Goal: Task Accomplishment & Management: Manage account settings

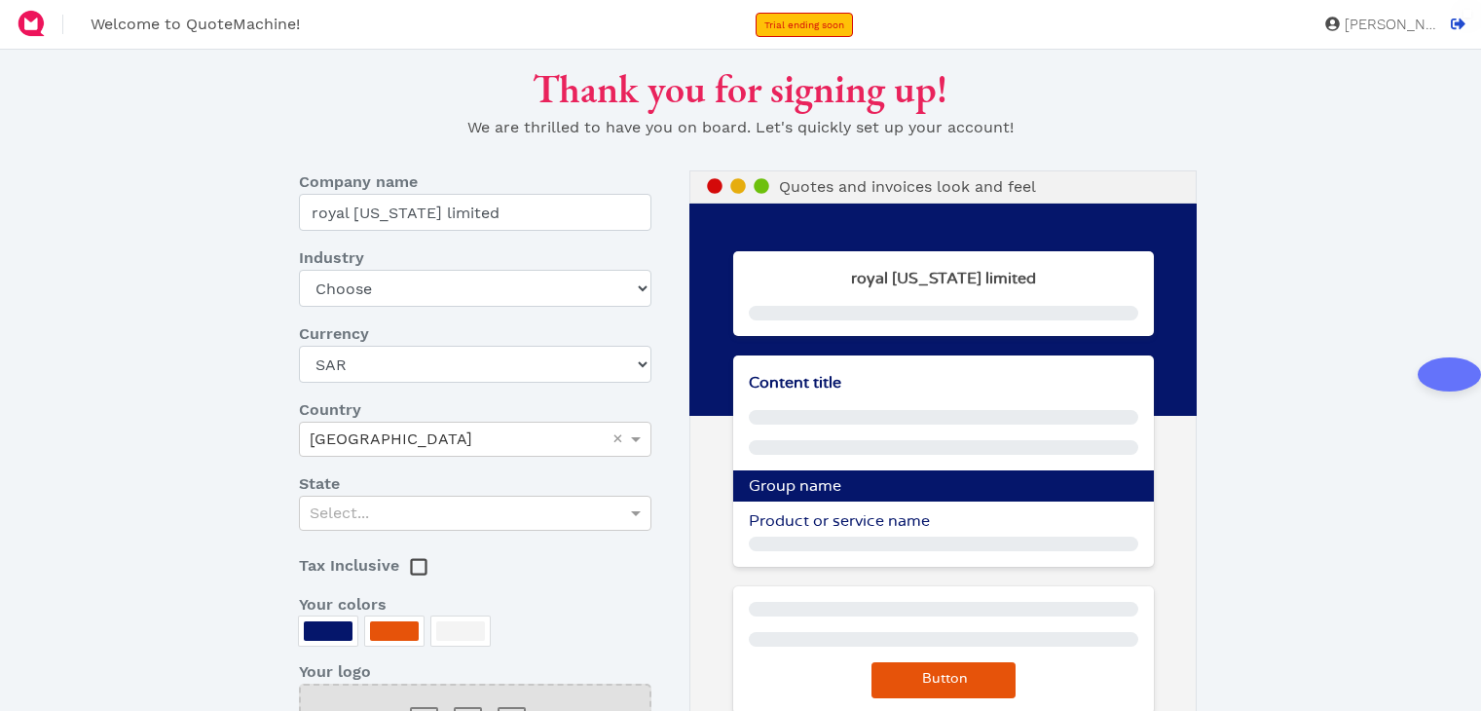
select select "SAR"
click at [447, 275] on select "Choose Art gallery Bike Books Construction (Not retail) Electronics Events Food…" at bounding box center [475, 288] width 353 height 37
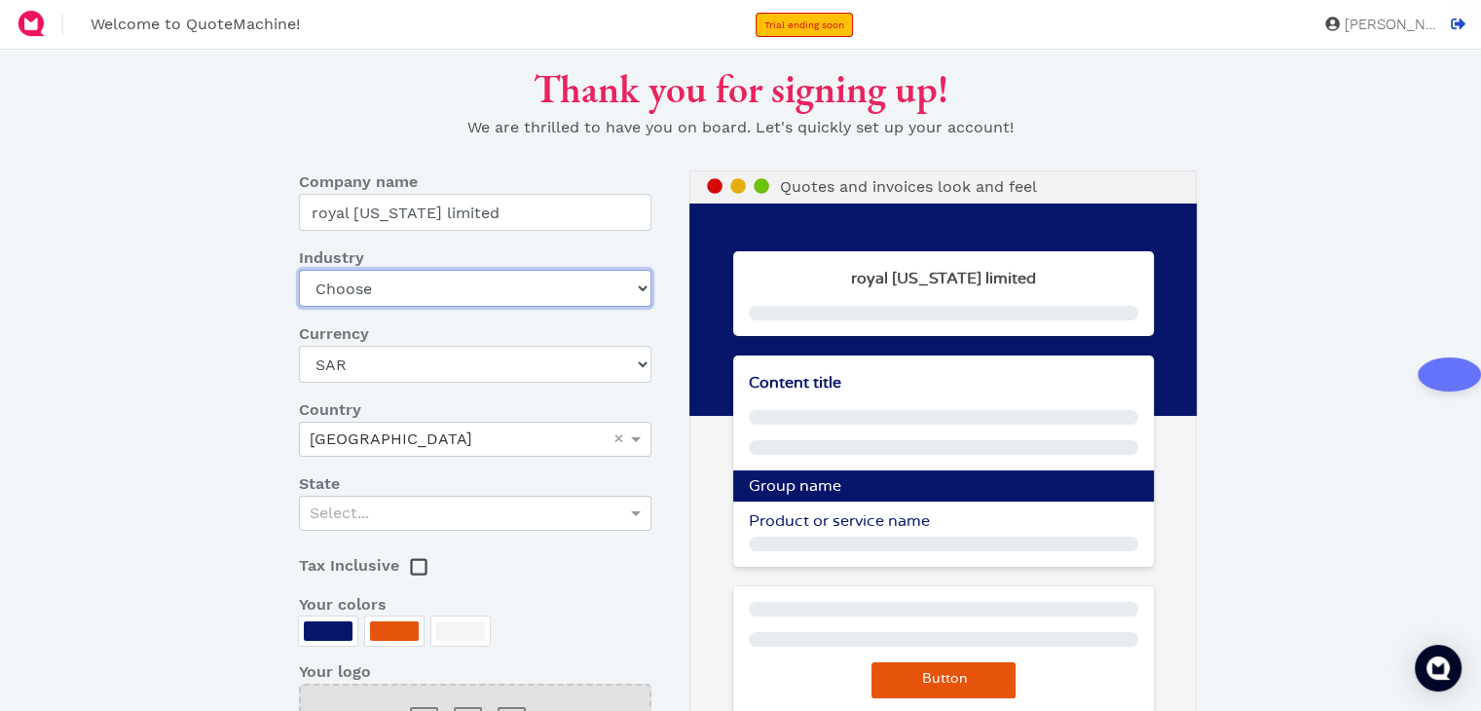
click at [553, 282] on select "Choose Art gallery Bike Books Construction (Not retail) Electronics Events Food…" at bounding box center [475, 288] width 353 height 37
select select "jewelry"
click at [299, 270] on select "Choose Art gallery Bike Books Construction (Not retail) Electronics Events Food…" at bounding box center [475, 288] width 353 height 37
click at [452, 507] on div "Select..." at bounding box center [475, 513] width 351 height 33
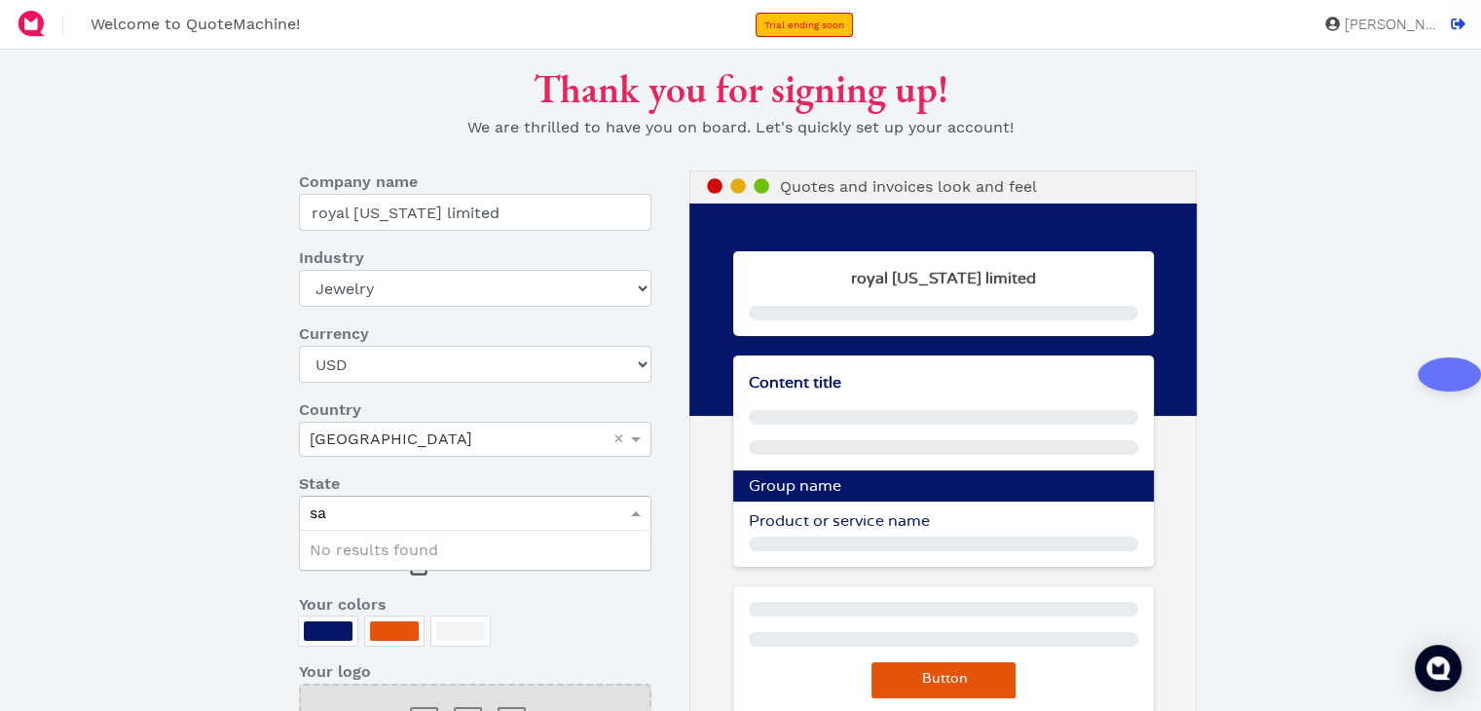
type input "s"
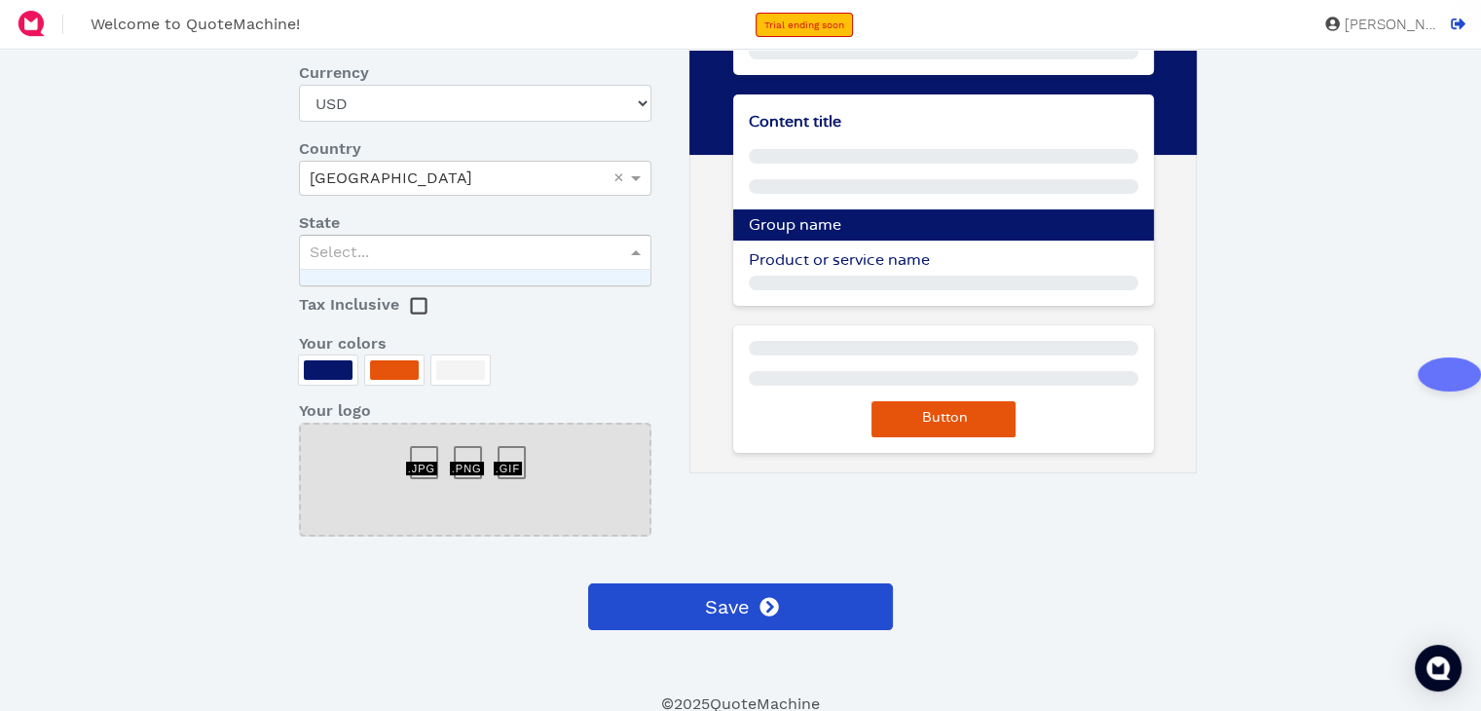
scroll to position [263, 0]
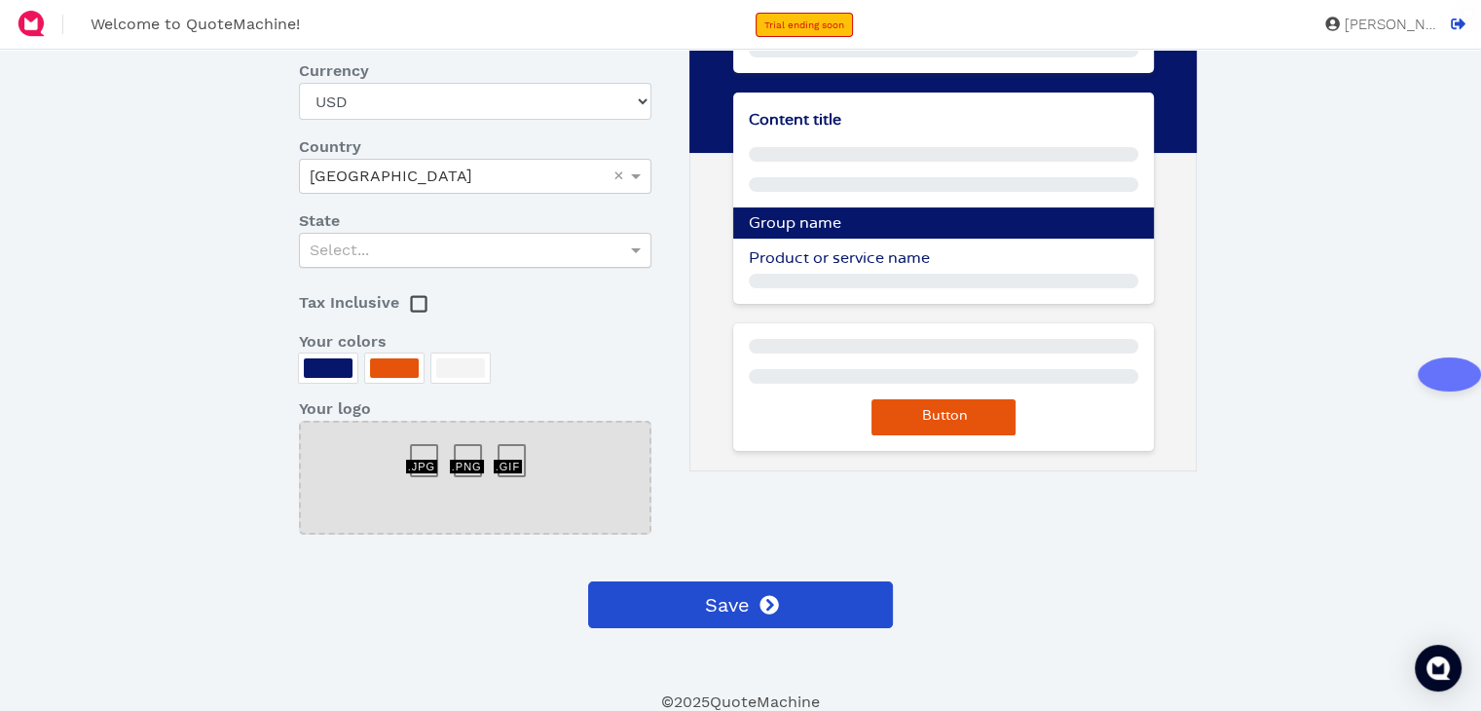
click at [411, 300] on rect at bounding box center [418, 304] width 15 height 15
click at [460, 365] on div at bounding box center [460, 367] width 49 height 19
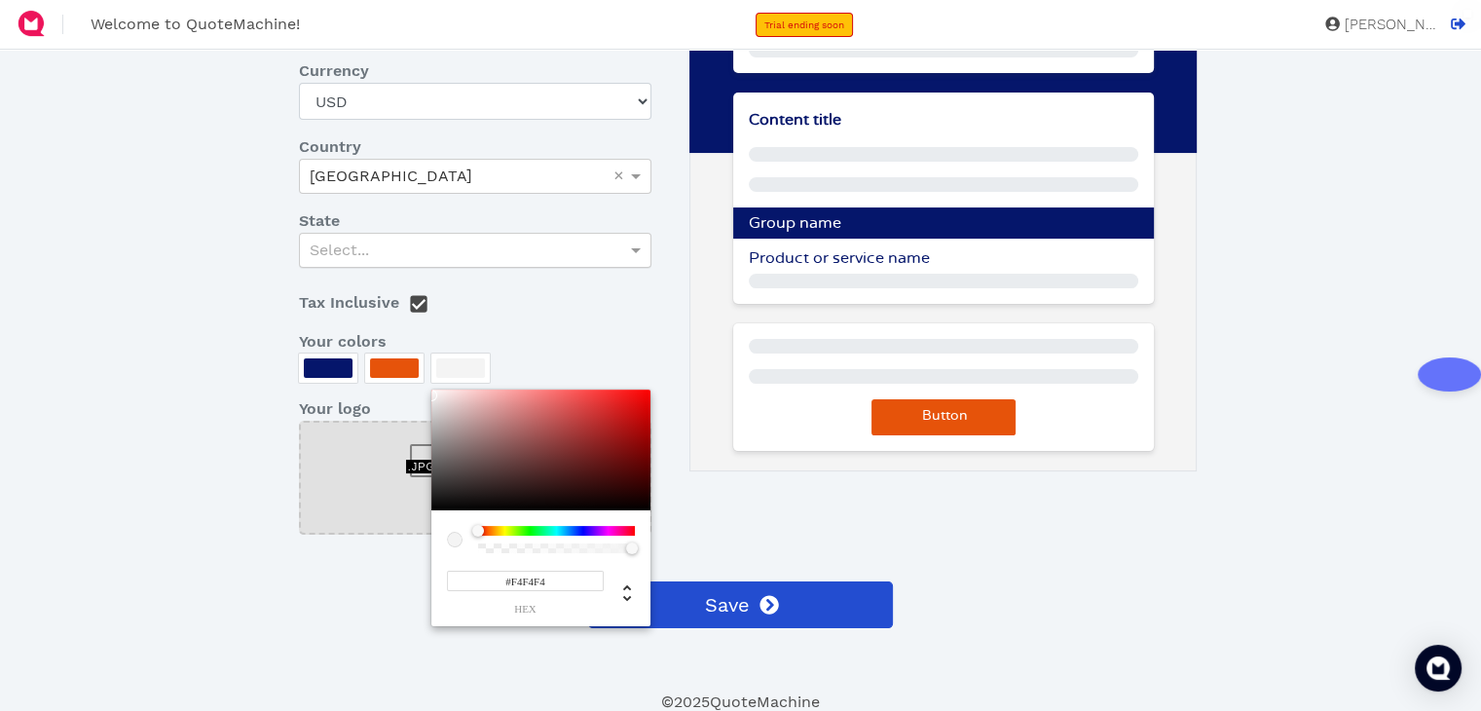
click at [460, 365] on div at bounding box center [740, 355] width 1481 height 711
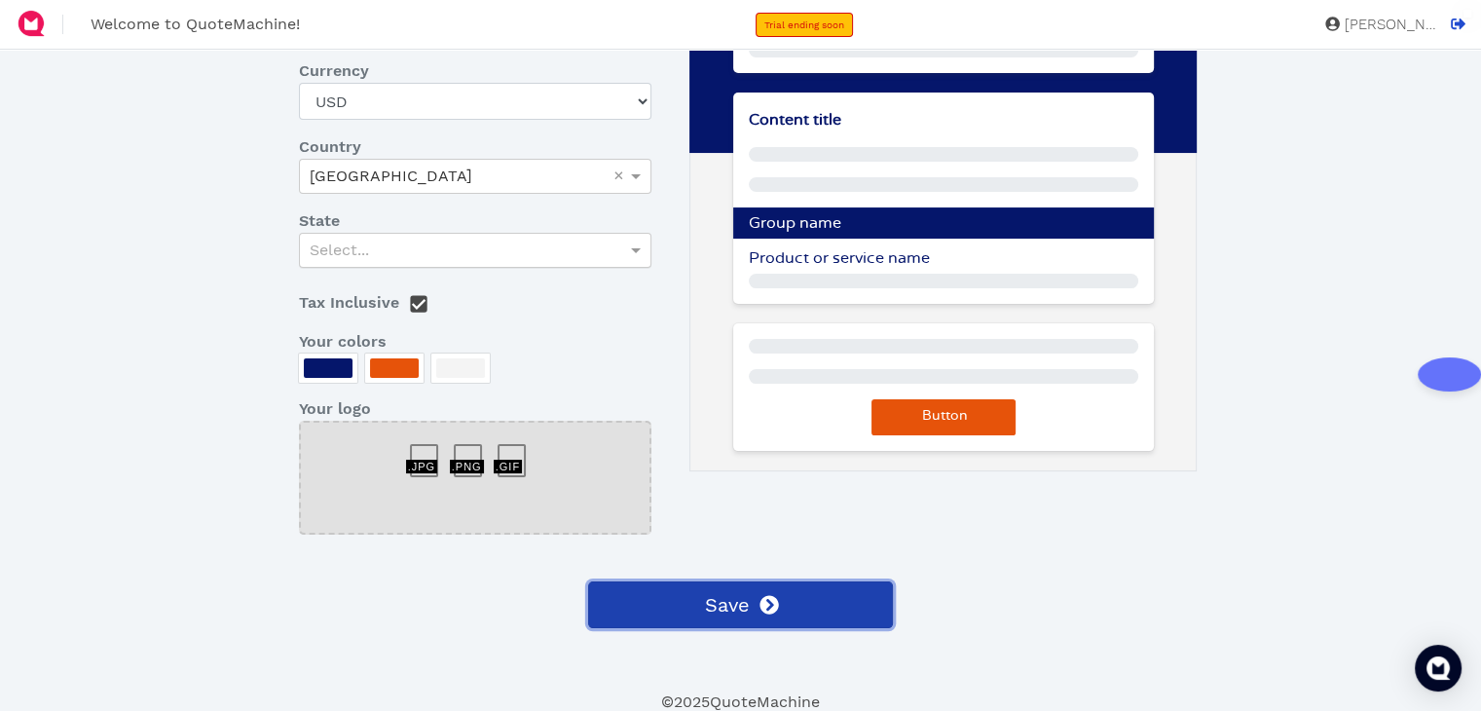
click at [751, 596] on button "Save" at bounding box center [740, 604] width 304 height 47
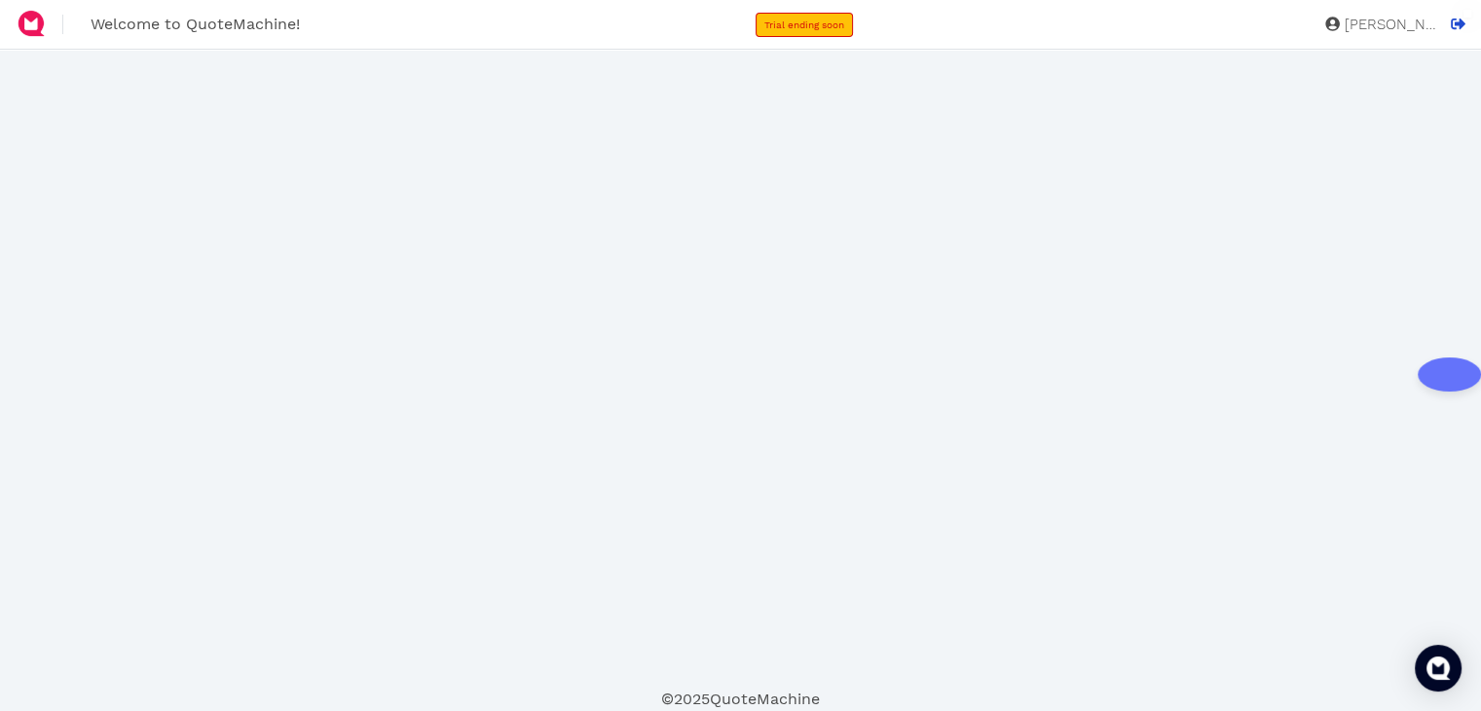
scroll to position [0, 0]
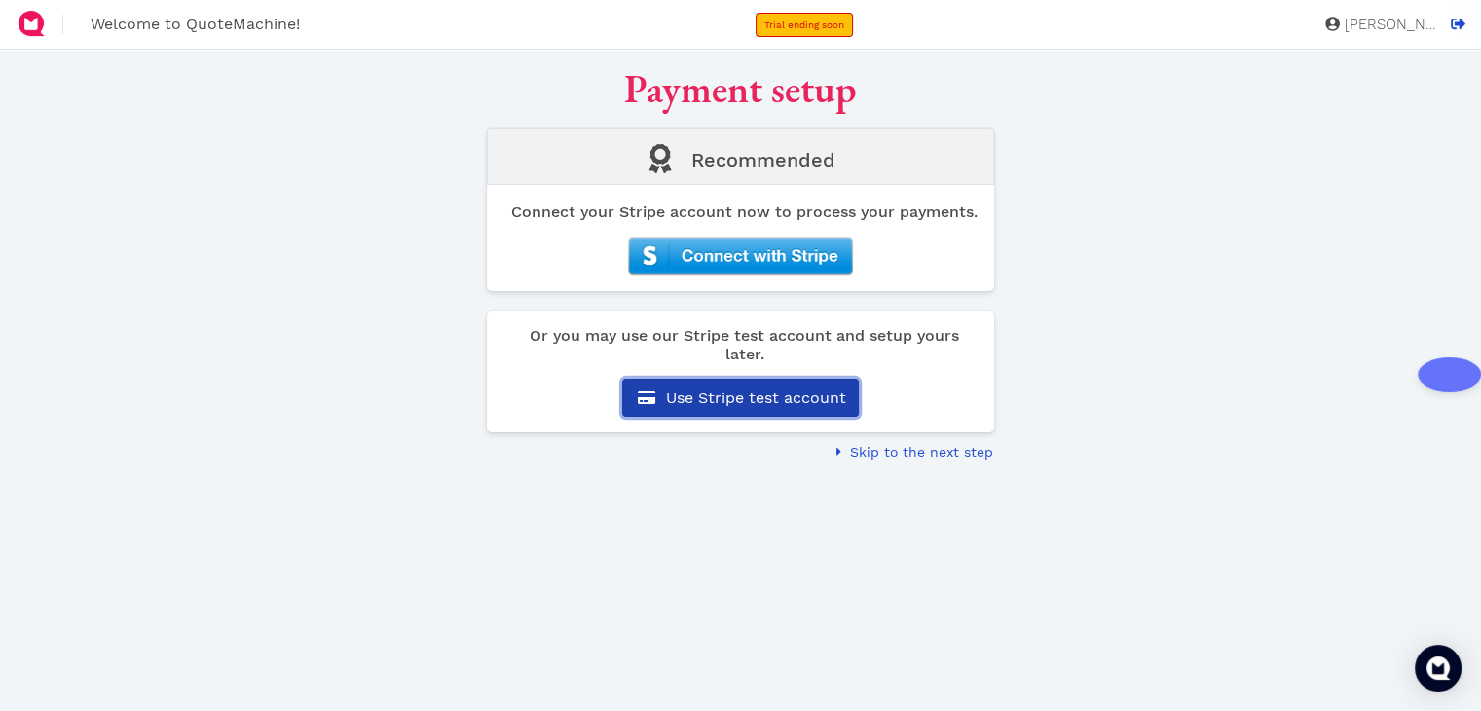
click at [725, 407] on span "Use Stripe test account" at bounding box center [754, 398] width 183 height 19
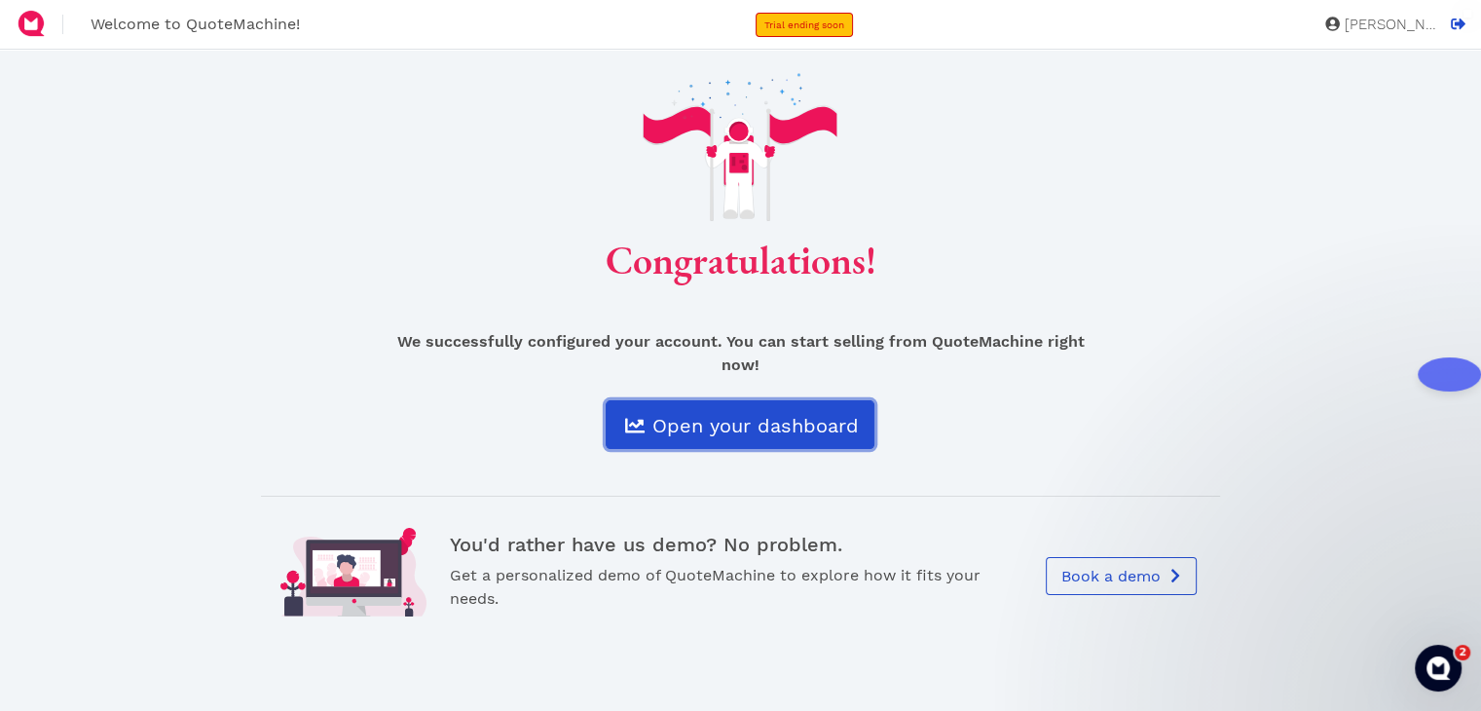
click at [766, 414] on span "Open your dashboard" at bounding box center [753, 425] width 209 height 23
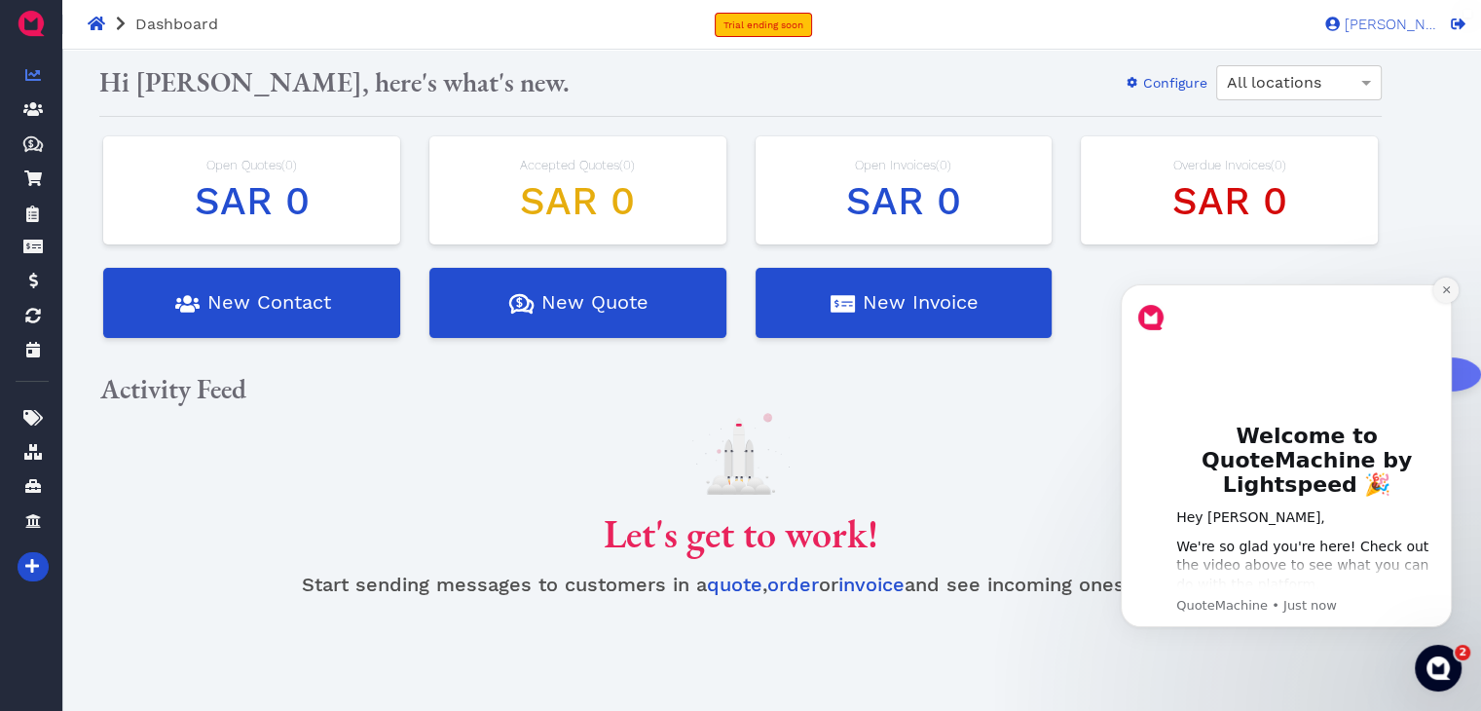
click at [1443, 291] on icon "Dismiss notification" at bounding box center [1447, 289] width 11 height 11
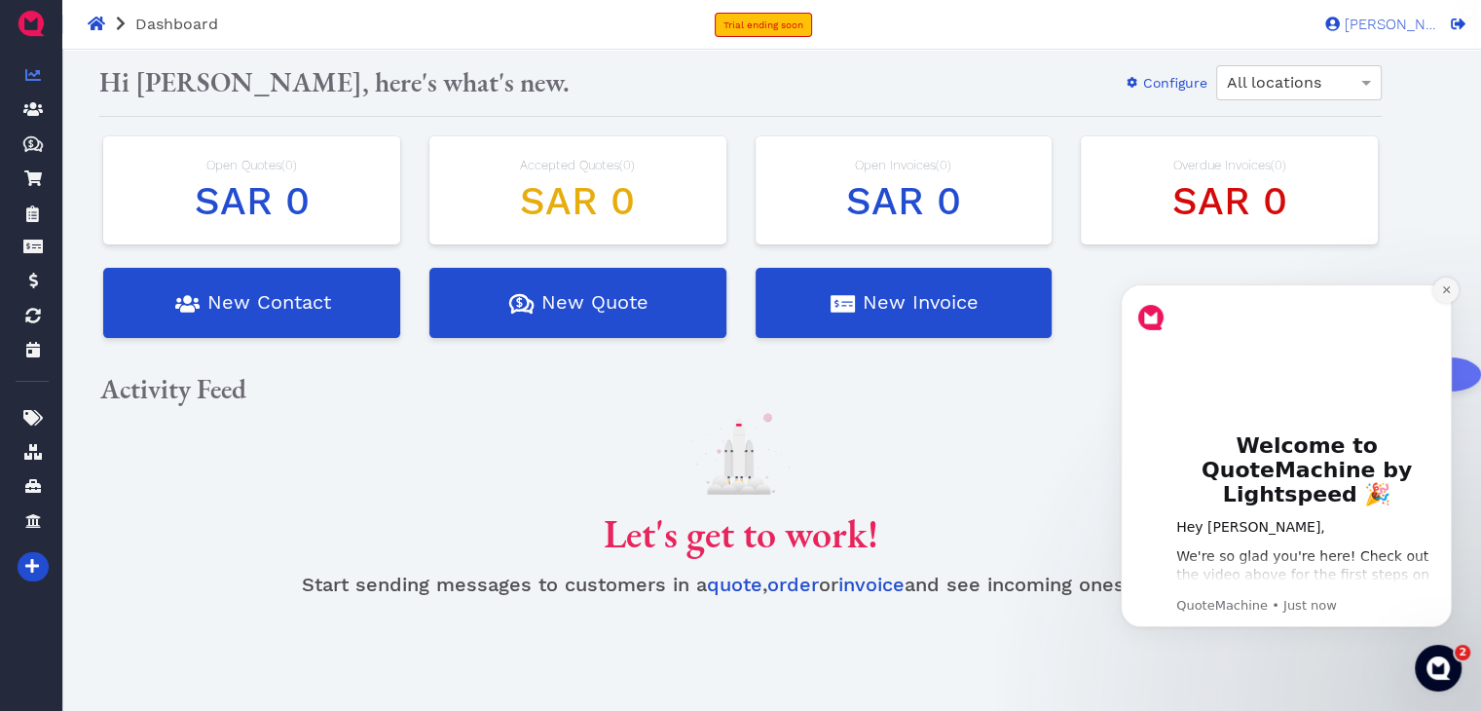
click at [1447, 291] on icon "Dismiss notification" at bounding box center [1446, 289] width 7 height 7
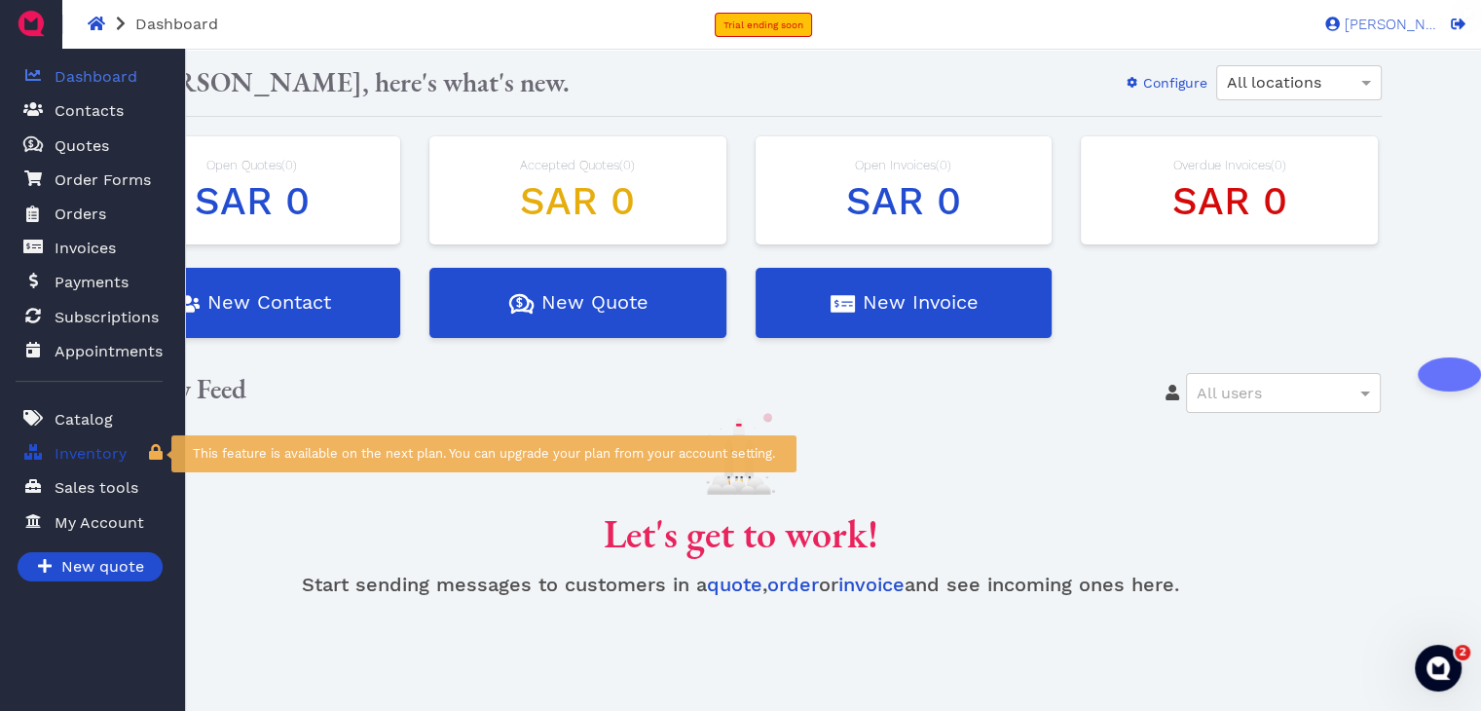
click at [118, 451] on span "Inventory" at bounding box center [91, 453] width 72 height 23
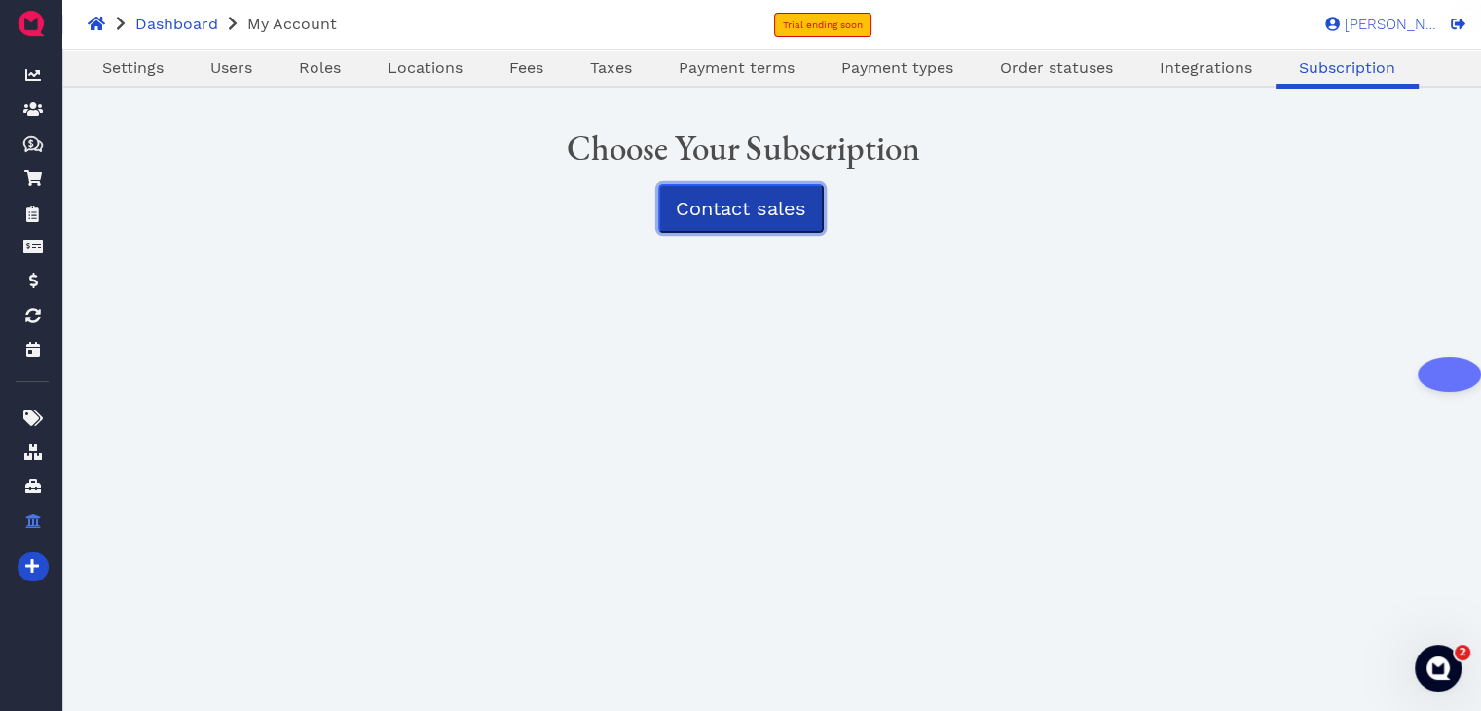
click at [727, 206] on span "Contact sales" at bounding box center [741, 208] width 131 height 23
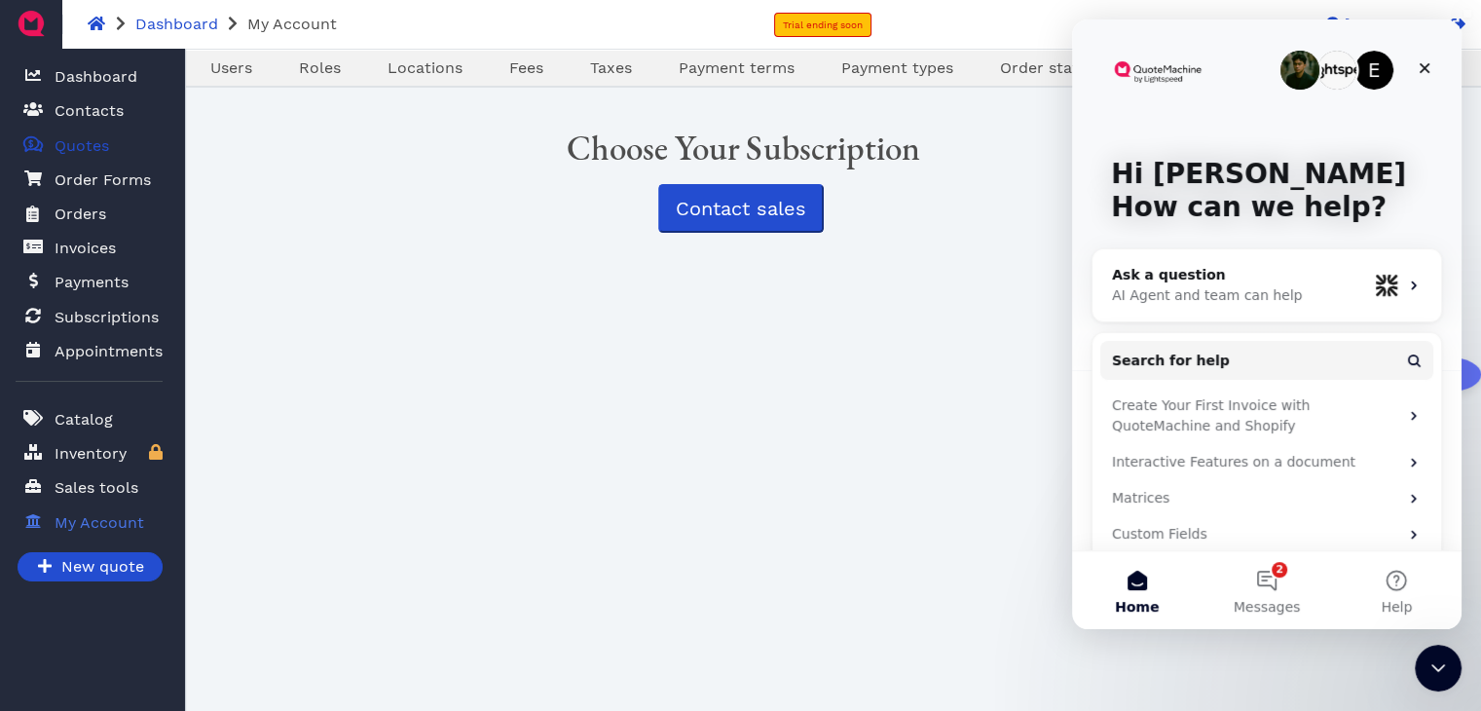
click at [90, 139] on span "Quotes" at bounding box center [82, 145] width 55 height 23
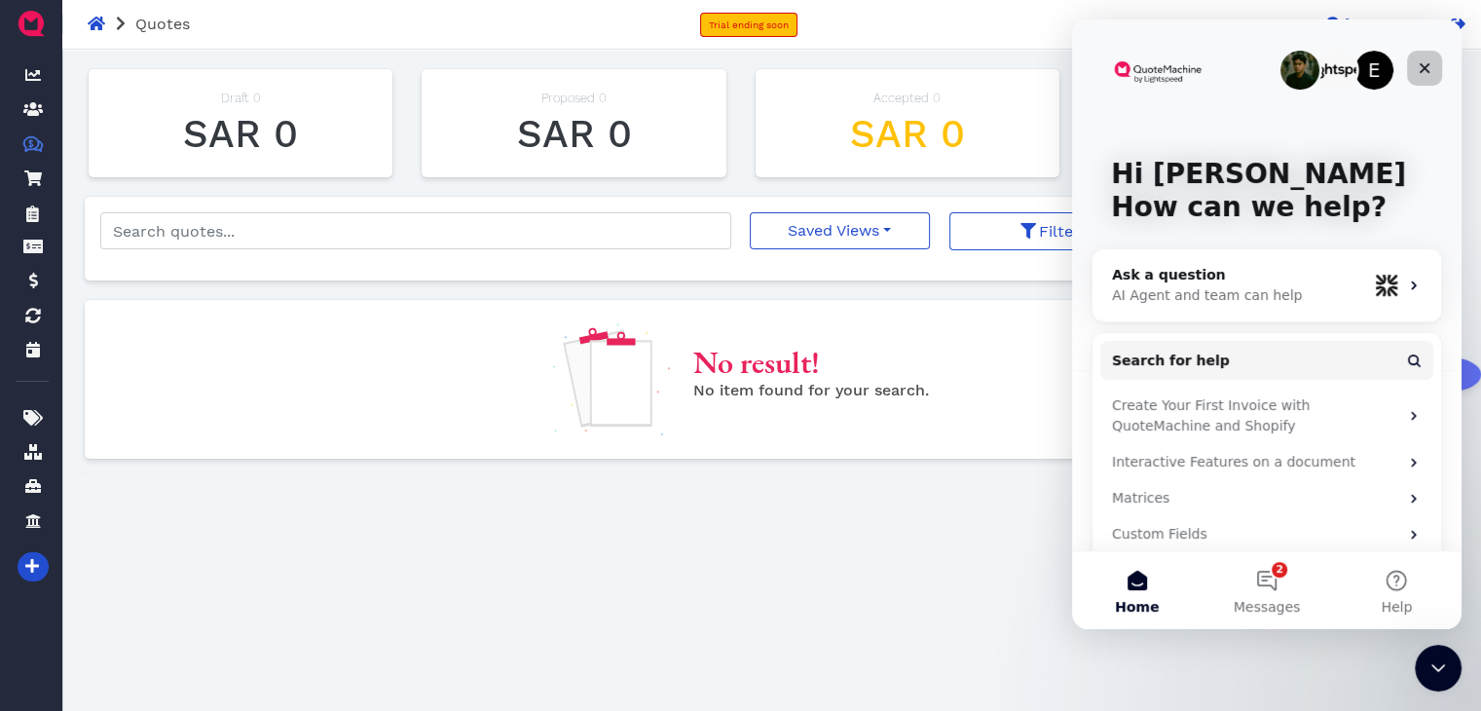
click at [1427, 67] on icon "Close" at bounding box center [1425, 68] width 16 height 16
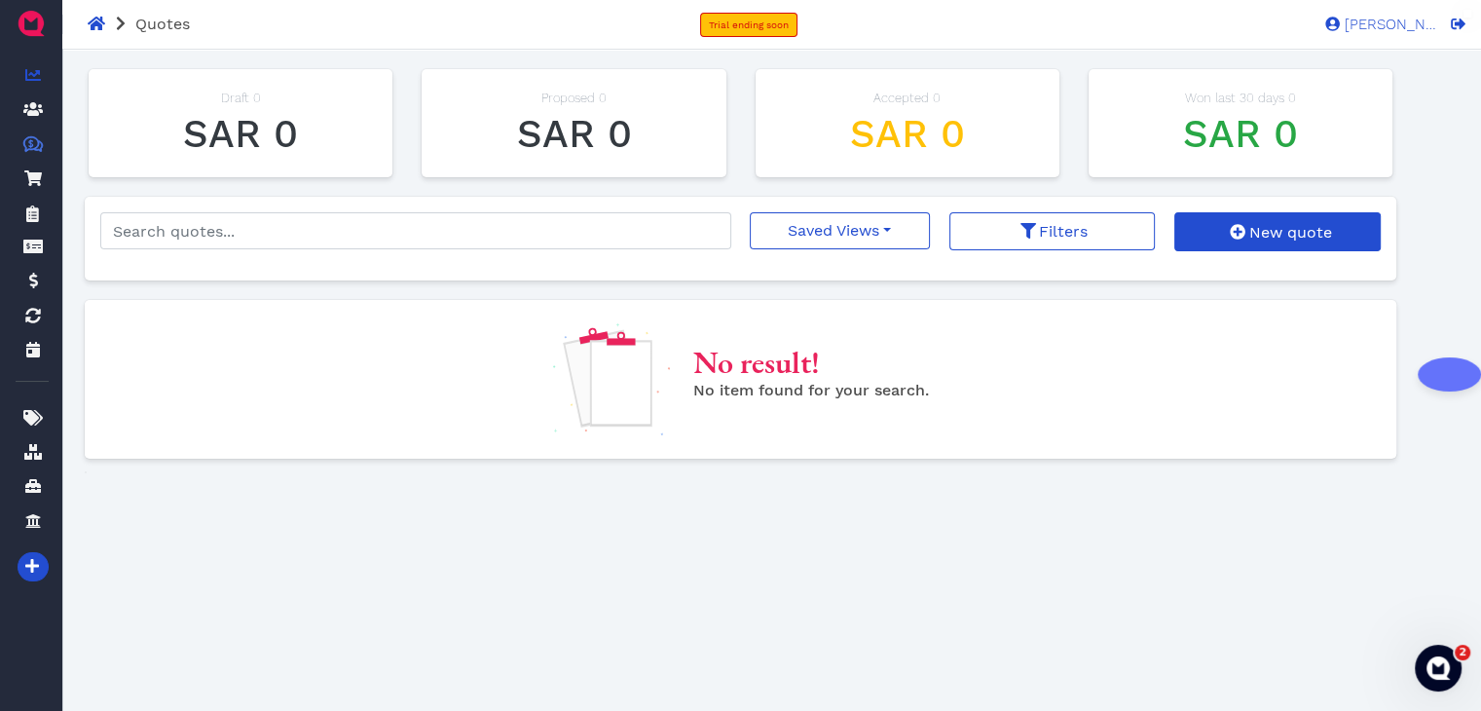
click at [32, 72] on icon at bounding box center [33, 75] width 16 height 16
